Goal: Information Seeking & Learning: Learn about a topic

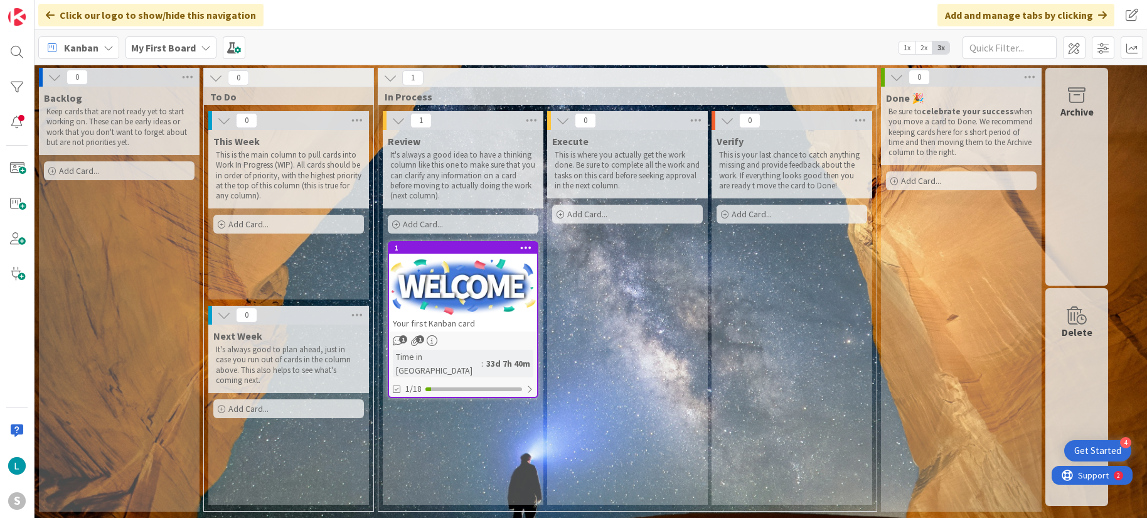
click at [78, 46] on span "Kanban" at bounding box center [81, 47] width 35 height 15
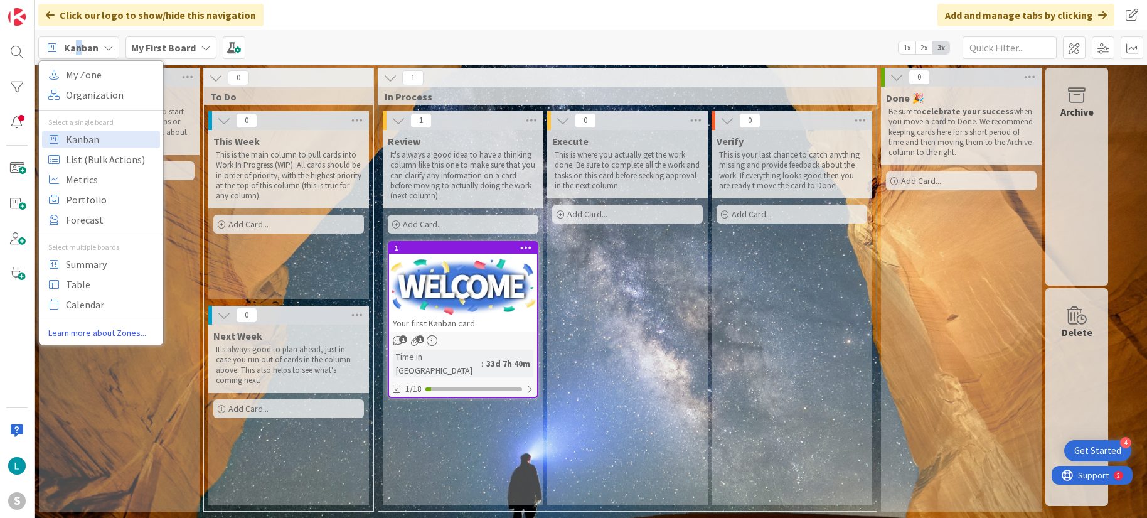
click at [78, 46] on span "Kanban" at bounding box center [81, 47] width 35 height 15
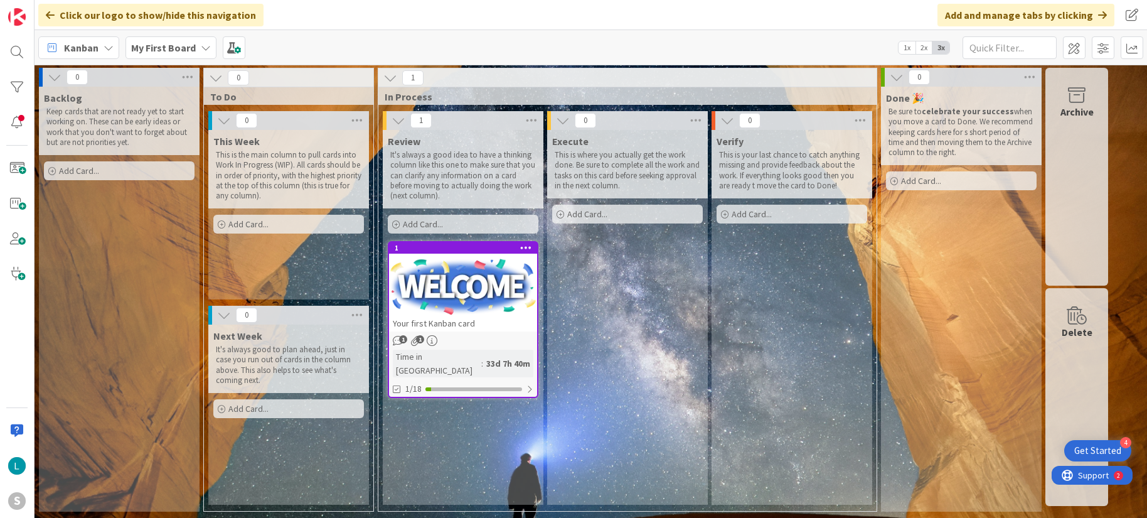
click at [208, 48] on icon at bounding box center [206, 48] width 10 height 10
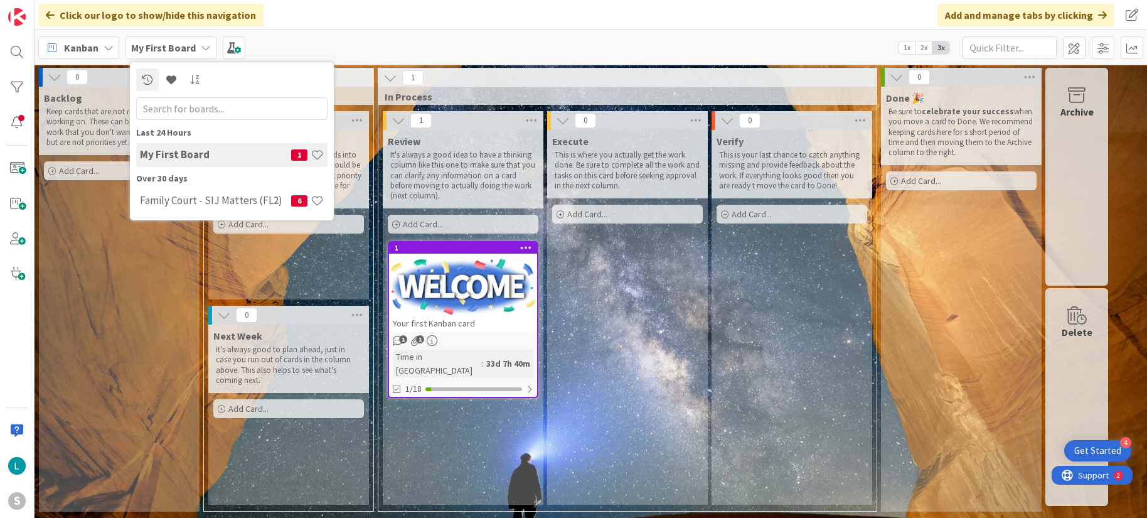
click at [195, 110] on input "text" at bounding box center [231, 108] width 191 height 23
click at [8, 170] on span at bounding box center [16, 168] width 25 height 25
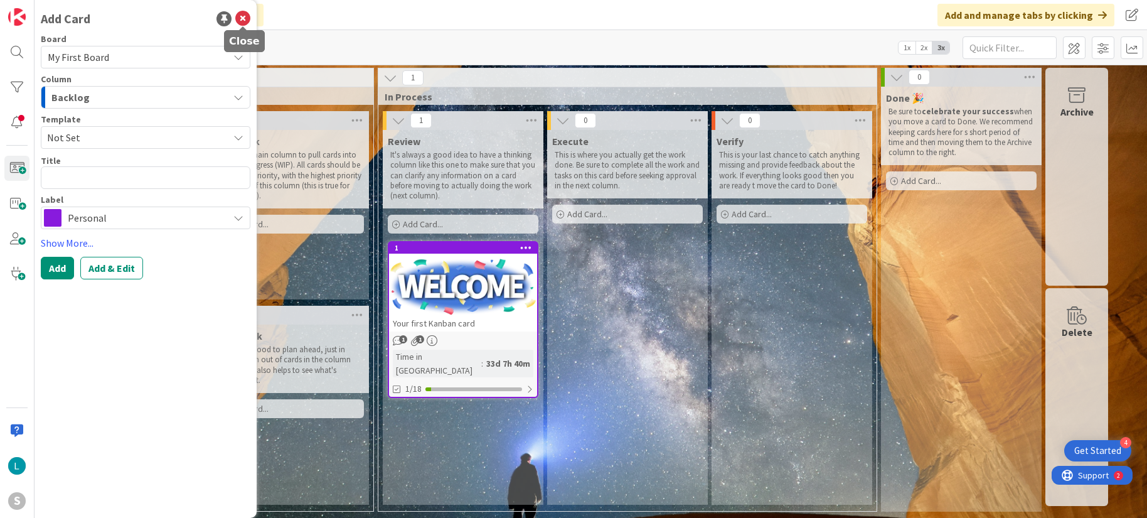
click at [240, 18] on icon at bounding box center [242, 18] width 15 height 15
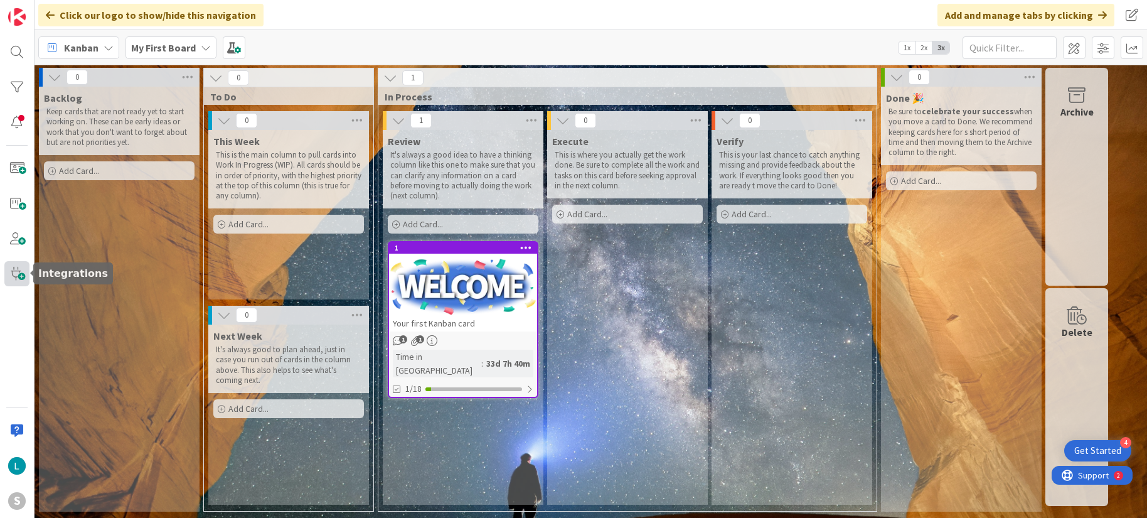
click at [19, 273] on span at bounding box center [16, 273] width 25 height 25
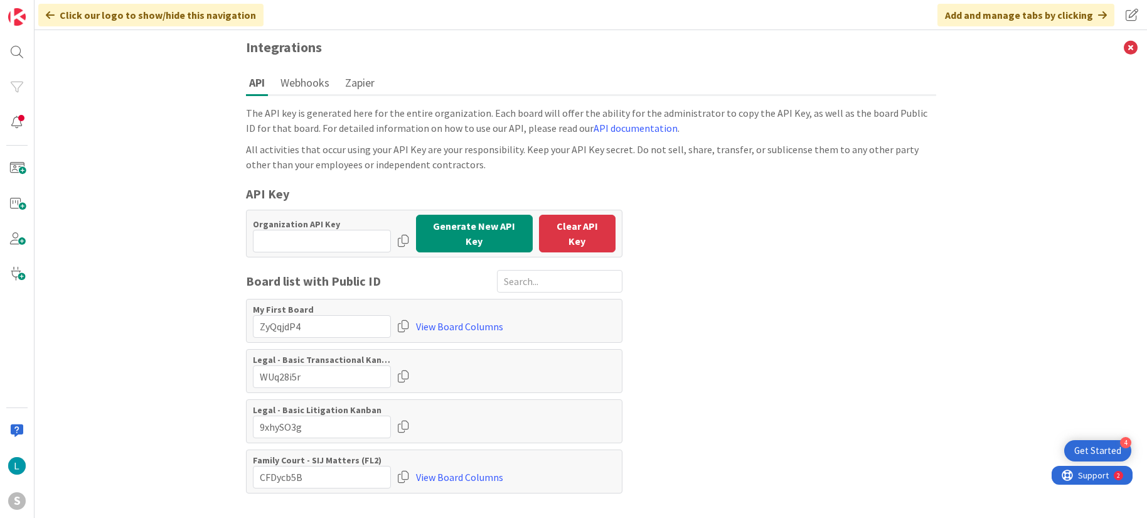
click at [844, 176] on div "The API key is generated here for the entire organization. Each board will offe…" at bounding box center [591, 299] width 690 height 388
click at [297, 78] on button "Webhooks" at bounding box center [304, 82] width 55 height 23
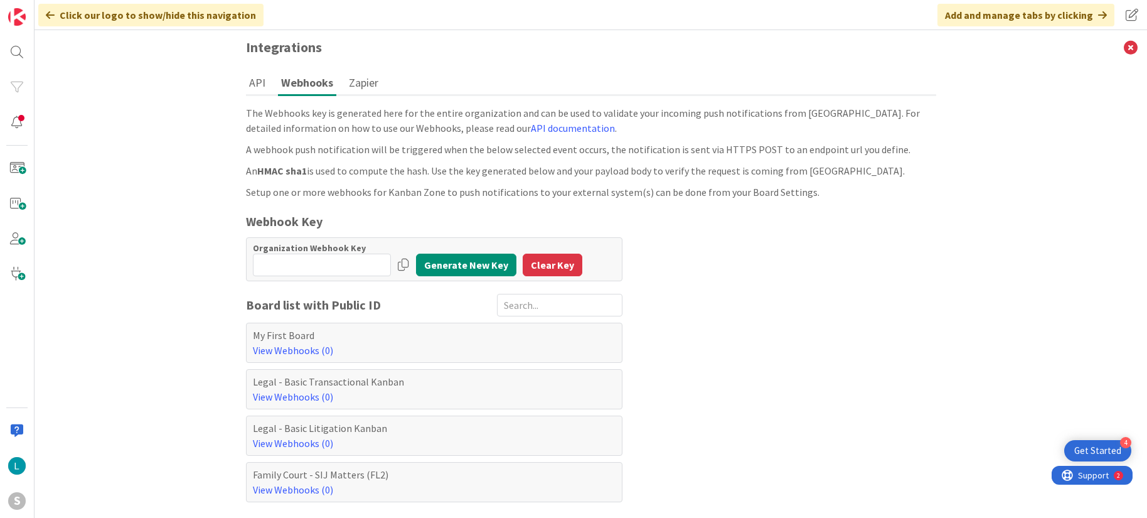
click at [355, 89] on button "Zapier" at bounding box center [364, 82] width 36 height 23
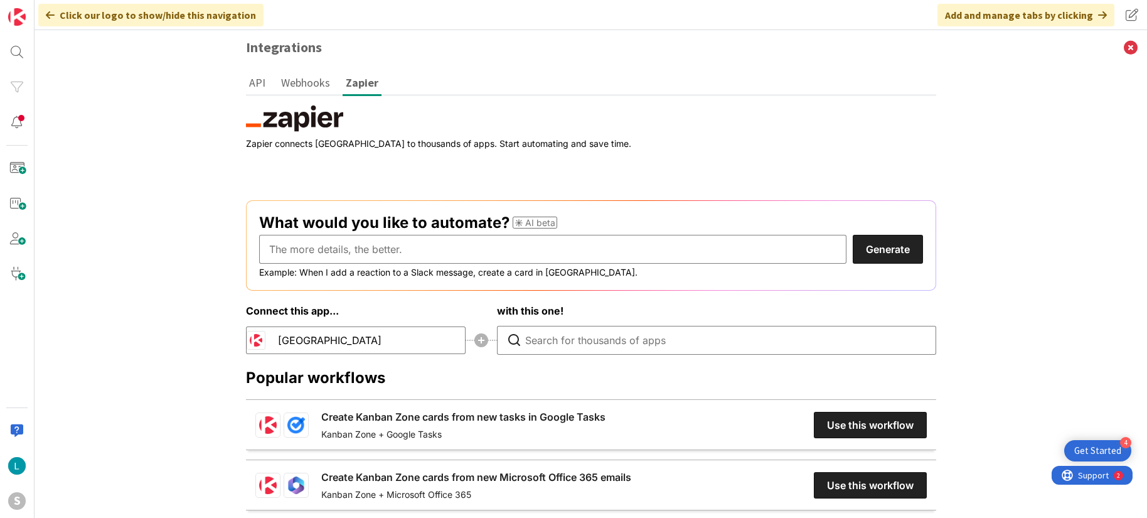
scroll to position [121, 0]
